Goal: Use online tool/utility

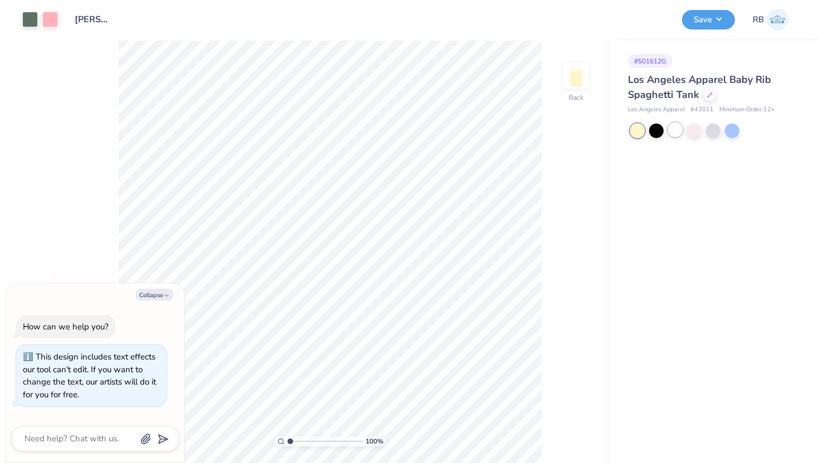
click at [672, 127] on div at bounding box center [675, 130] width 14 height 14
click at [689, 25] on button "Save" at bounding box center [708, 17] width 53 height 19
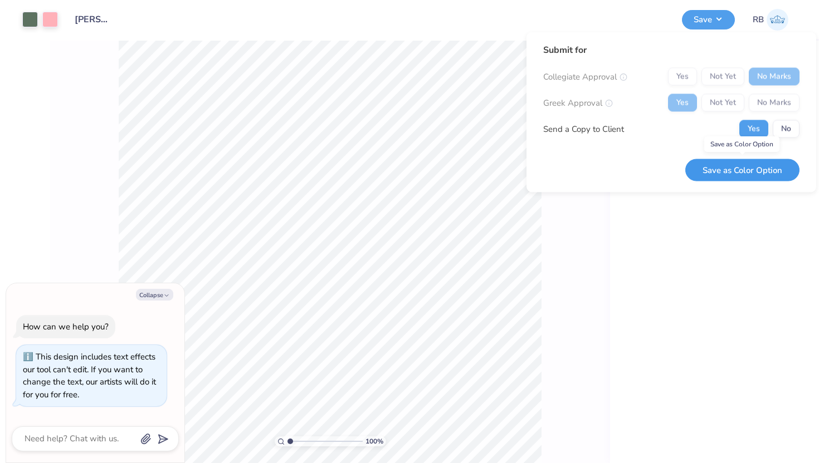
click at [708, 165] on button "Save as Color Option" at bounding box center [742, 170] width 114 height 23
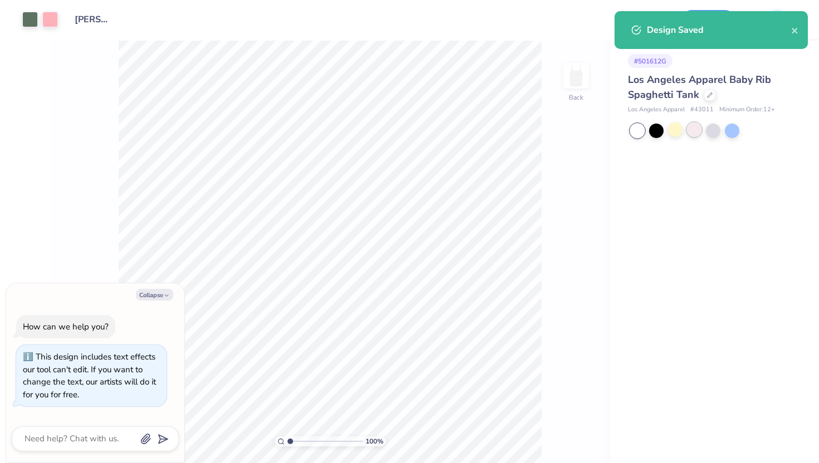
click at [691, 133] on div at bounding box center [694, 130] width 14 height 14
click at [794, 33] on icon "close" at bounding box center [795, 30] width 8 height 9
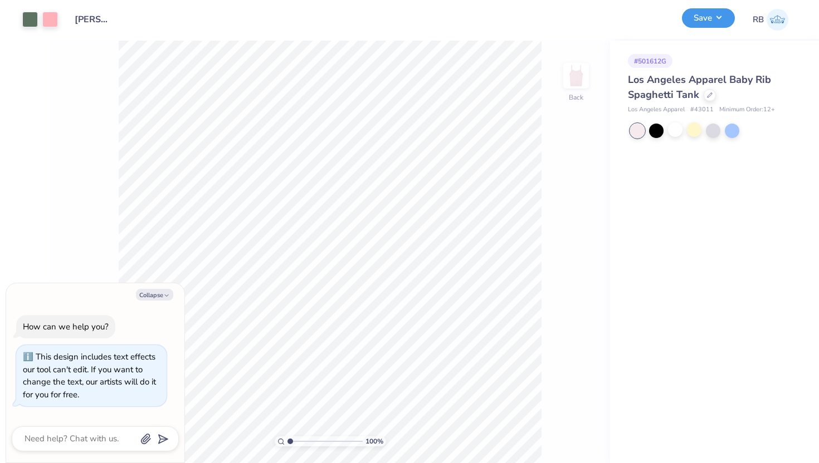
click at [696, 23] on button "Save" at bounding box center [708, 17] width 53 height 19
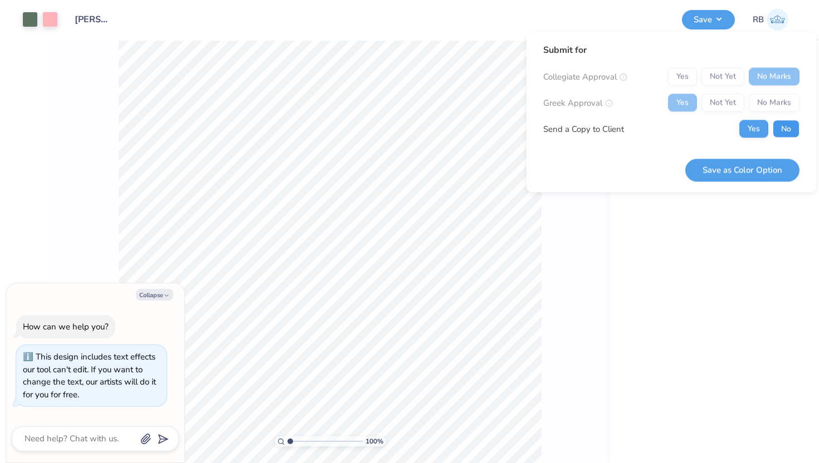
click at [785, 130] on button "No" at bounding box center [786, 129] width 27 height 18
click at [735, 177] on button "Save as Color Option" at bounding box center [742, 170] width 114 height 23
type textarea "x"
